Goal: Find specific page/section: Find specific page/section

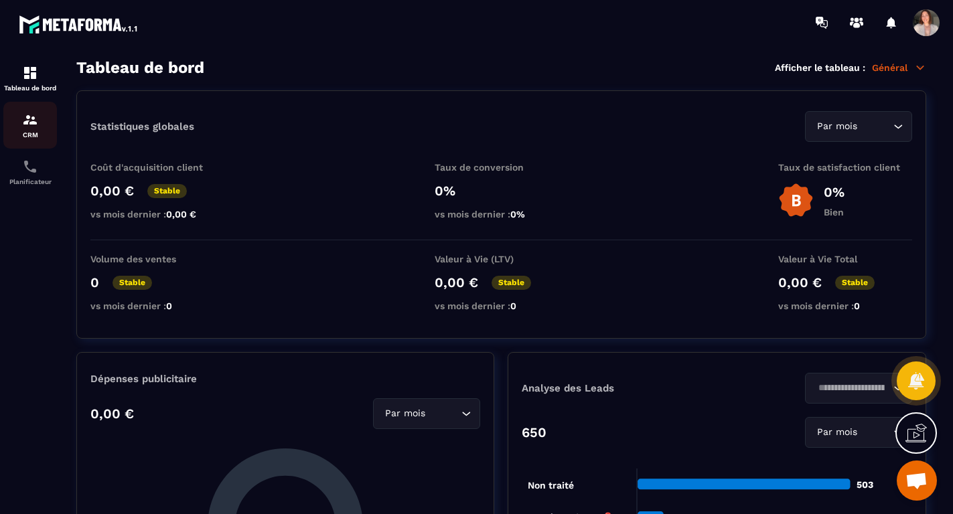
click at [34, 121] on img at bounding box center [30, 120] width 16 height 16
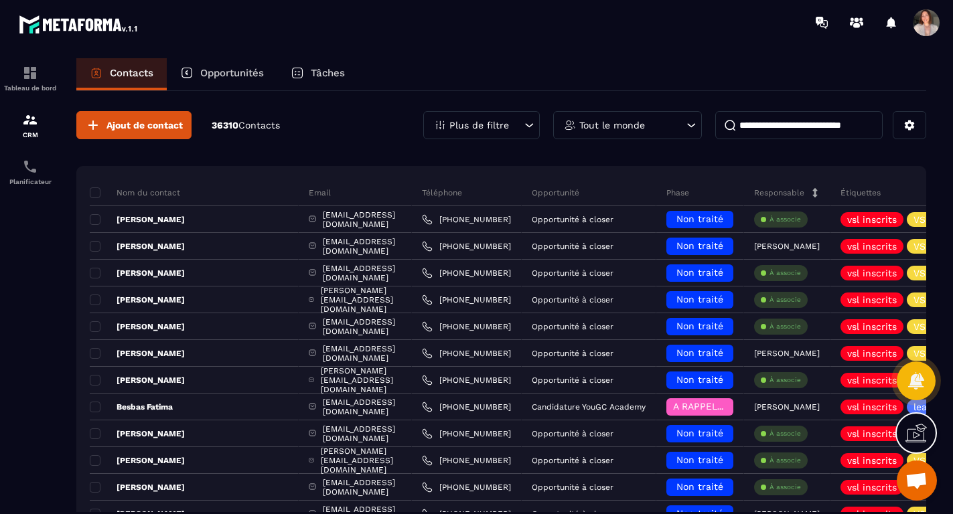
click at [238, 66] on div "Opportunités" at bounding box center [222, 74] width 110 height 32
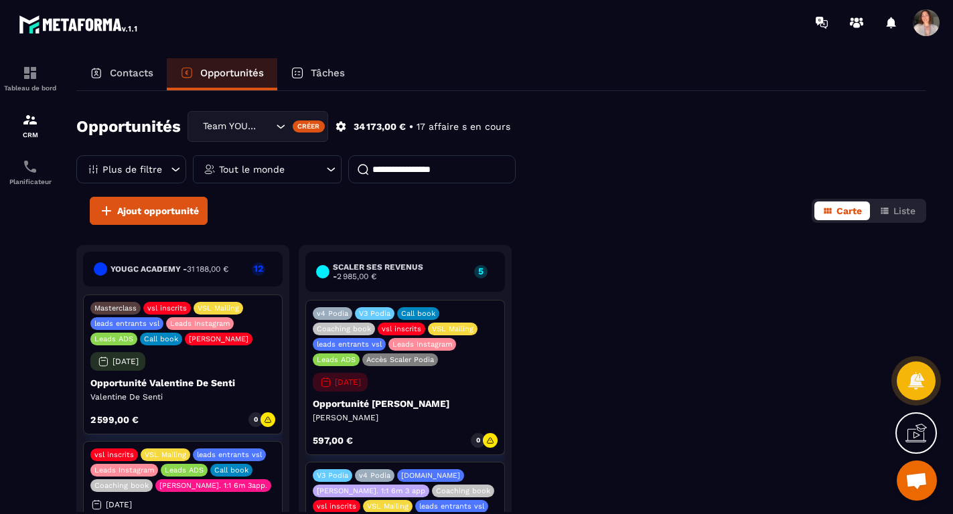
click at [292, 173] on div "Tout le monde" at bounding box center [267, 169] width 149 height 28
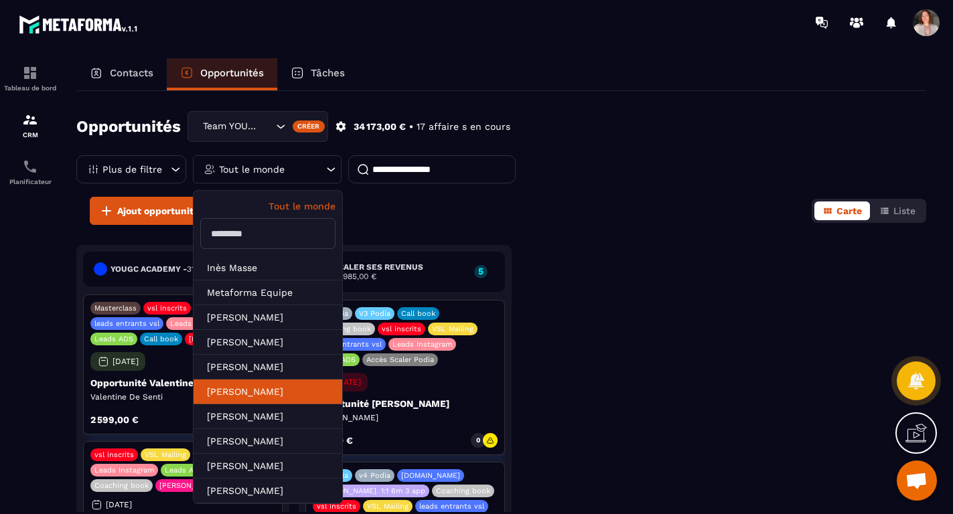
click at [289, 387] on li "[PERSON_NAME]" at bounding box center [267, 392] width 149 height 25
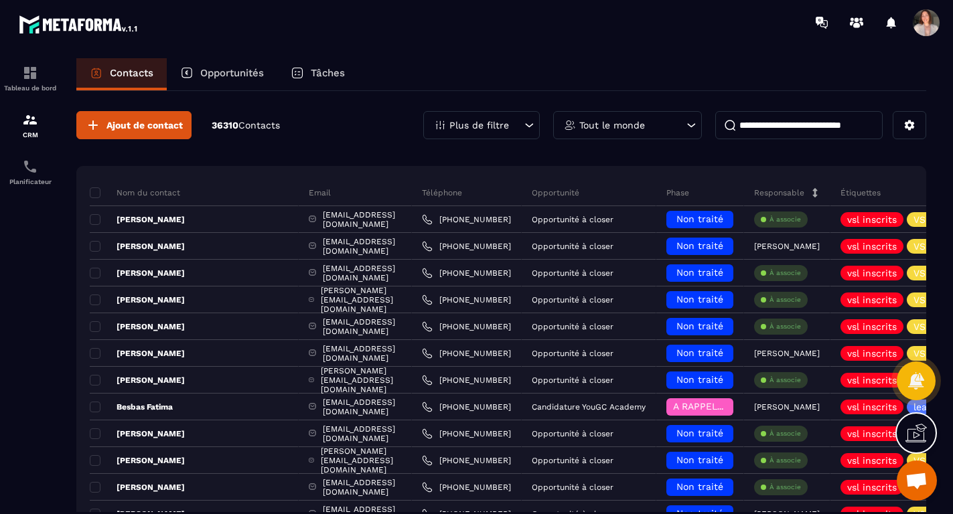
scroll to position [0, 441]
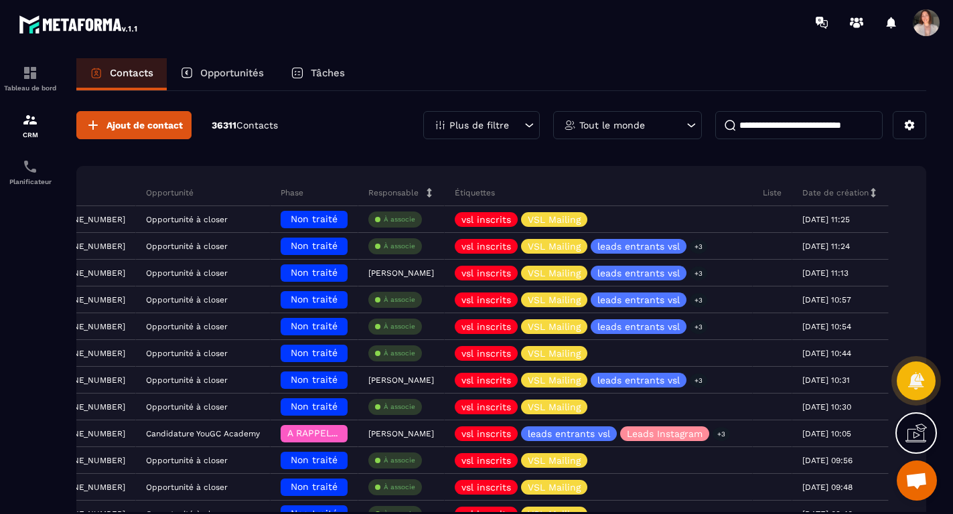
click at [242, 75] on p "Opportunités" at bounding box center [232, 73] width 64 height 12
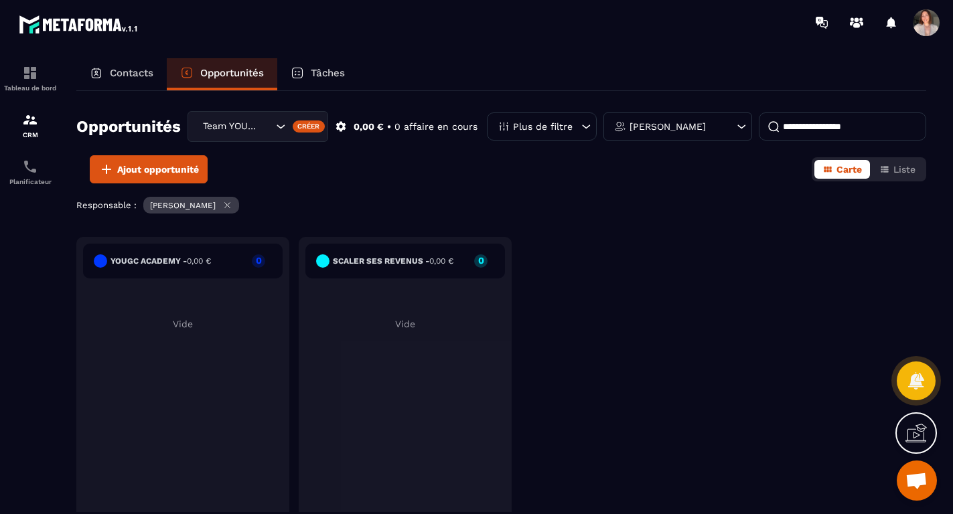
click at [678, 131] on div "[PERSON_NAME]" at bounding box center [677, 126] width 149 height 28
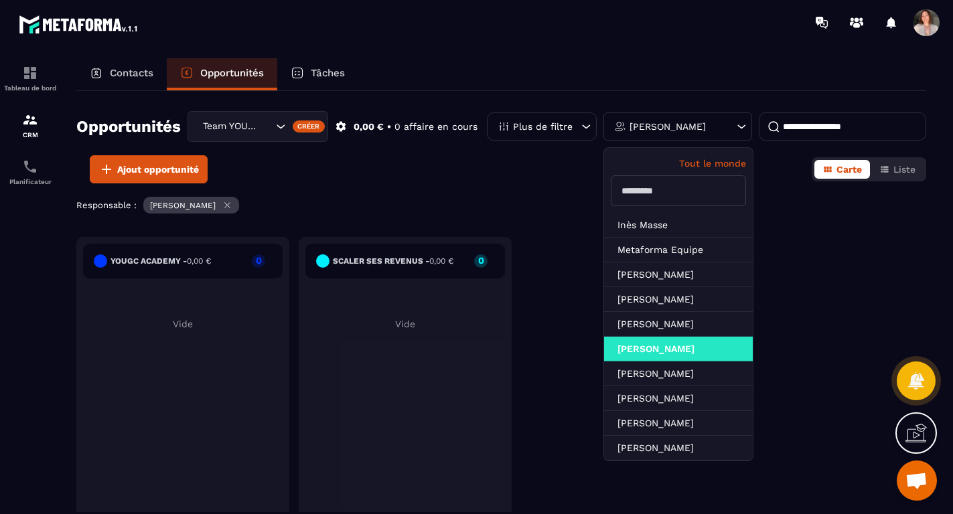
click at [479, 161] on div "Ajout opportunité Carte Liste" at bounding box center [501, 169] width 850 height 28
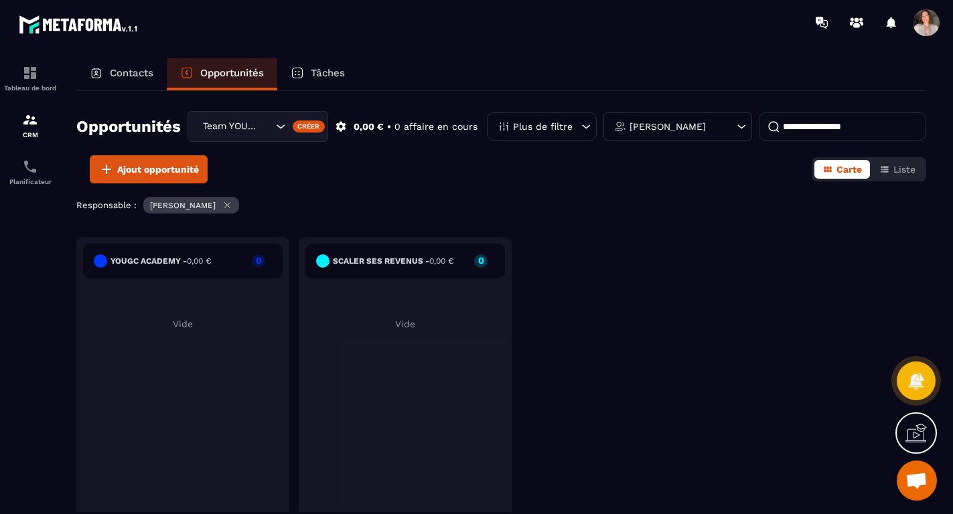
click at [277, 127] on icon "Search for option" at bounding box center [280, 126] width 13 height 13
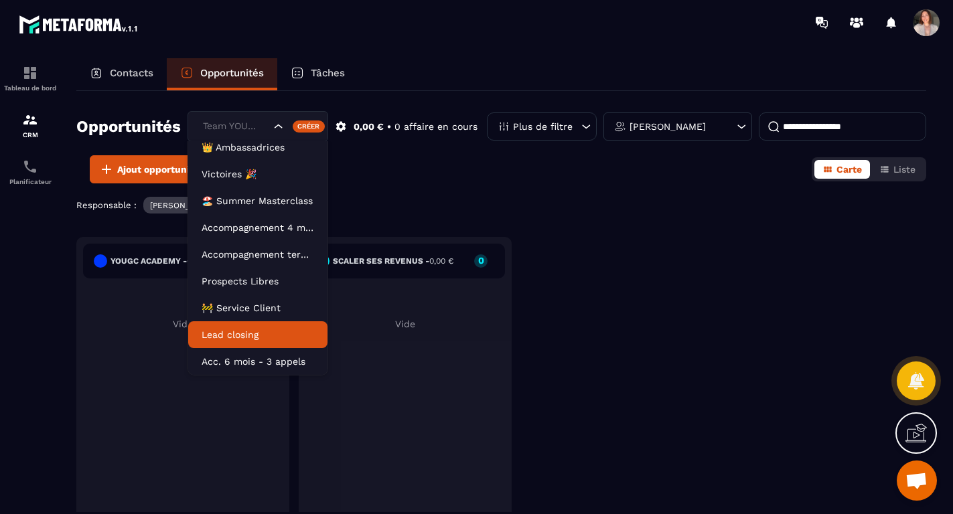
scroll to position [34, 0]
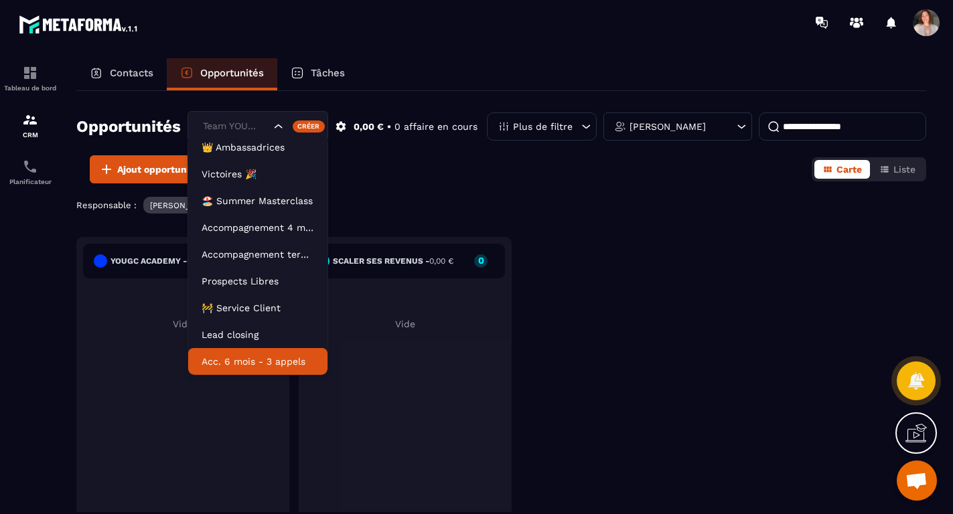
click at [278, 358] on p "Acc. 6 mois - 3 appels" at bounding box center [258, 361] width 112 height 13
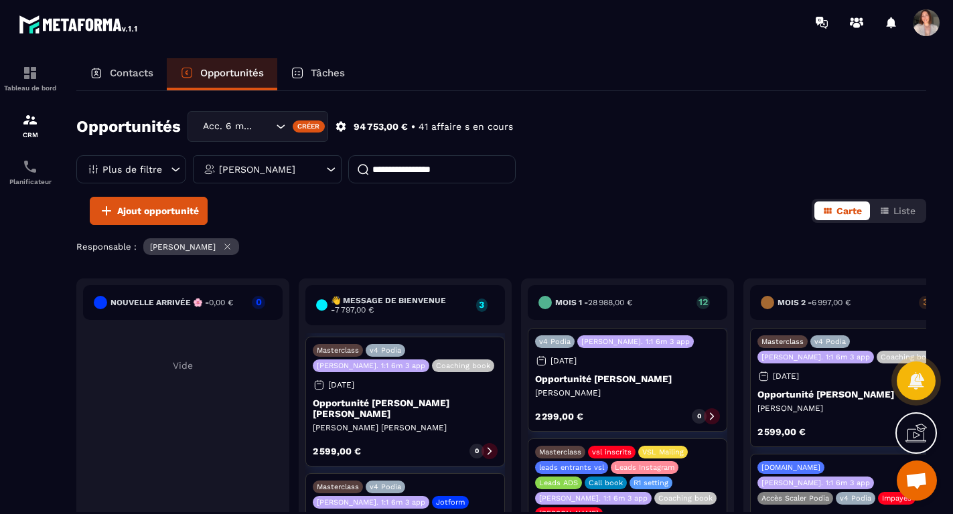
click at [556, 236] on div "Opportunités Acc. 6 mois - 3 appels Créer 94 753,00 € • 41 affaire s en cours P…" at bounding box center [501, 301] width 850 height 421
click at [343, 72] on p "Tâches" at bounding box center [328, 73] width 34 height 12
